Goal: Connect with others: Participate in discussion

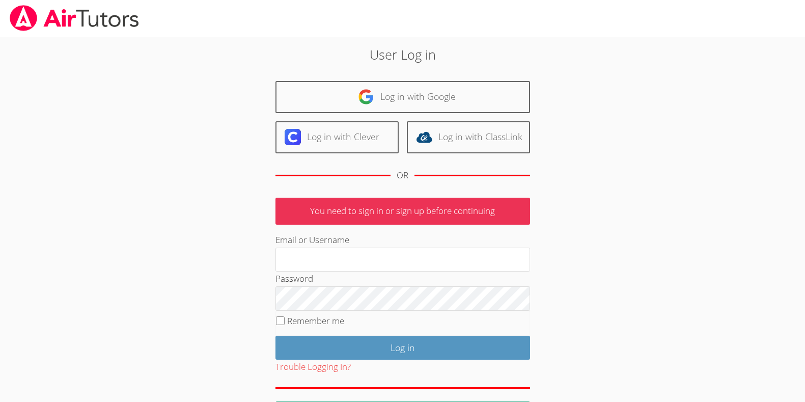
type input "rebecca.michalewicz@gmail.com"
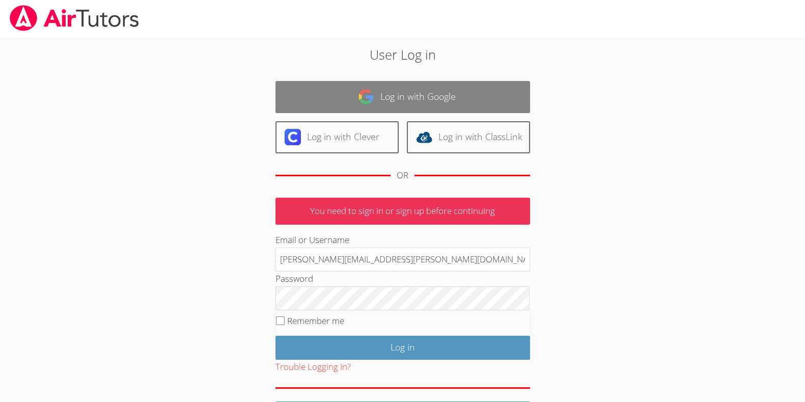
click at [409, 101] on link "Log in with Google" at bounding box center [403, 97] width 255 height 32
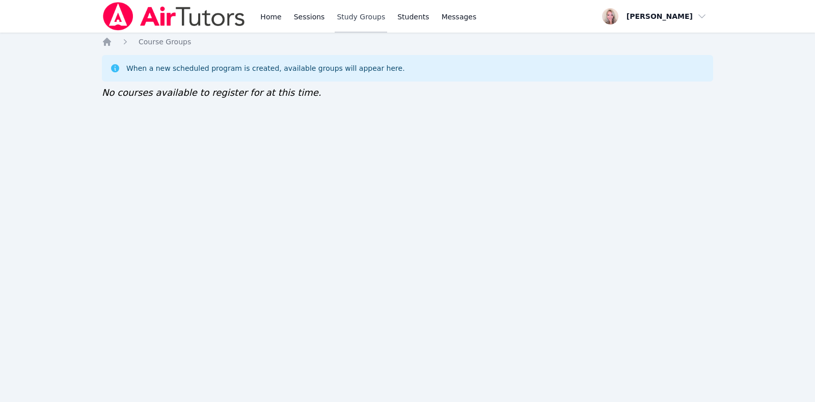
click at [351, 18] on link "Study Groups" at bounding box center [361, 16] width 52 height 33
